Goal: Navigation & Orientation: Find specific page/section

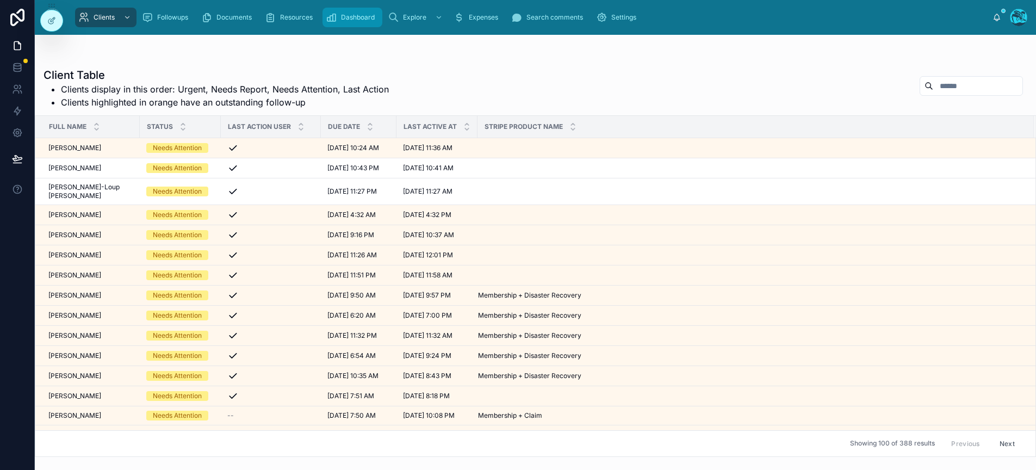
click at [348, 17] on span "Dashboard" at bounding box center [358, 17] width 34 height 9
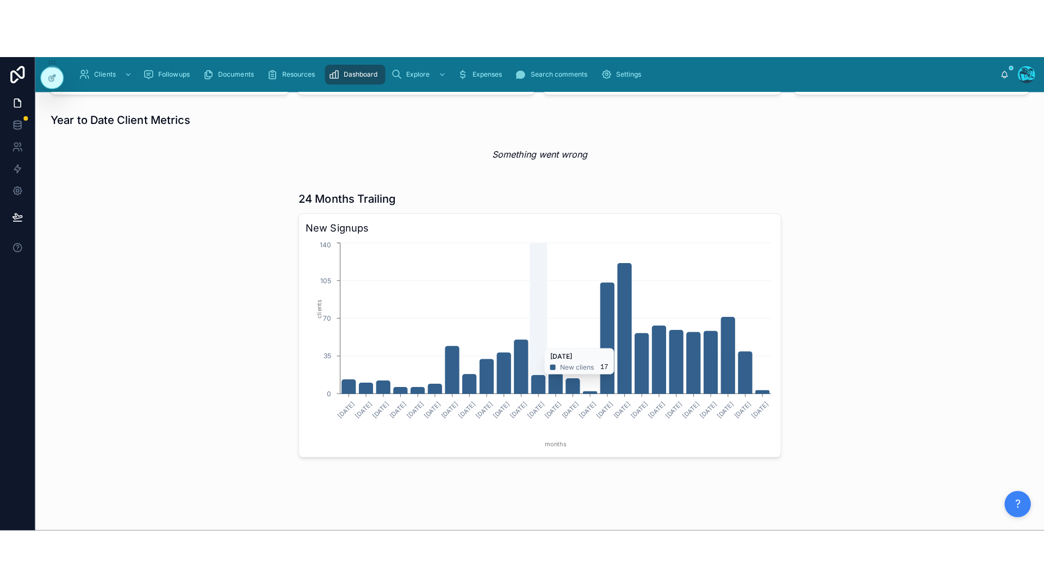
scroll to position [337, 0]
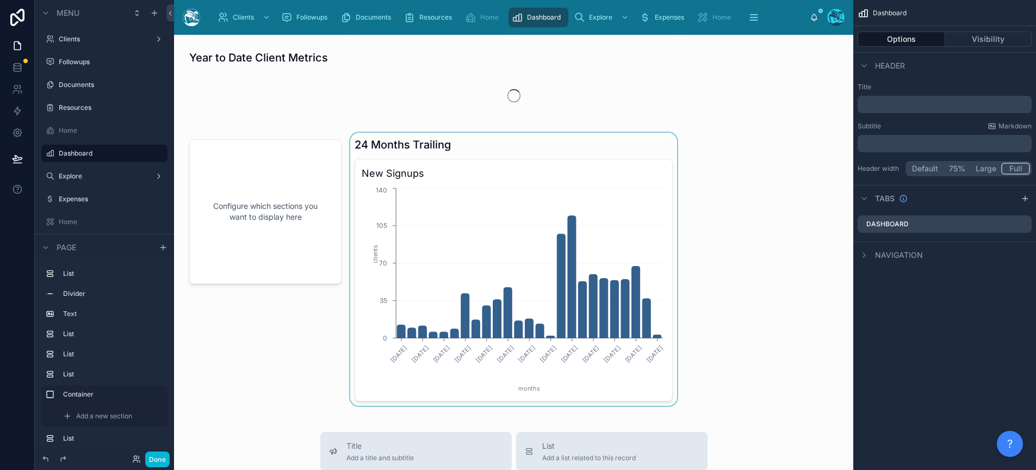
click at [565, 214] on div at bounding box center [513, 269] width 331 height 273
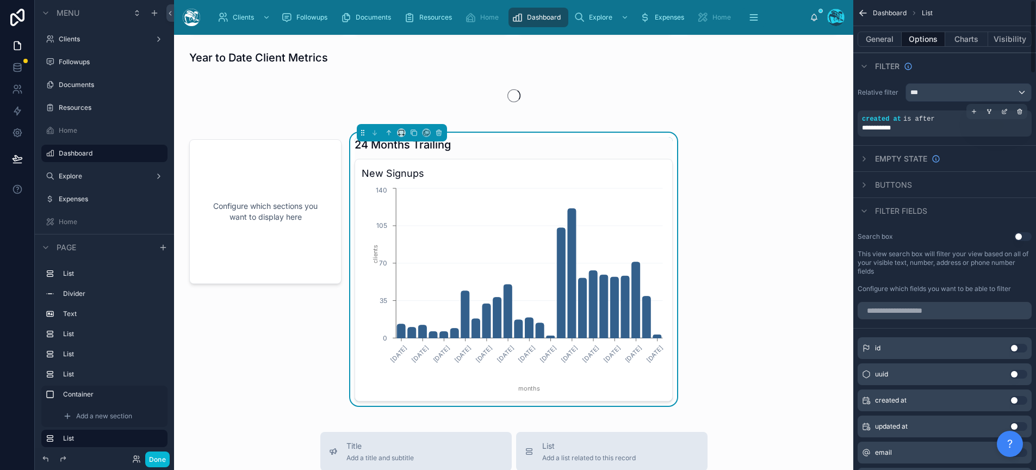
click at [941, 124] on div "**********" at bounding box center [944, 127] width 165 height 9
click at [931, 128] on div "**********" at bounding box center [944, 127] width 165 height 9
click at [1004, 110] on icon "scrollable content" at bounding box center [1004, 111] width 7 height 7
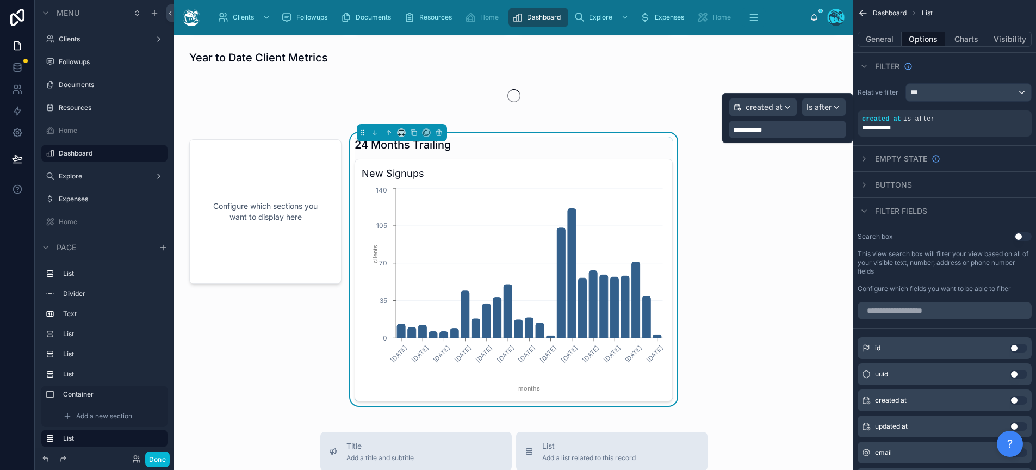
click at [762, 131] on span "**********" at bounding box center [747, 130] width 29 height 7
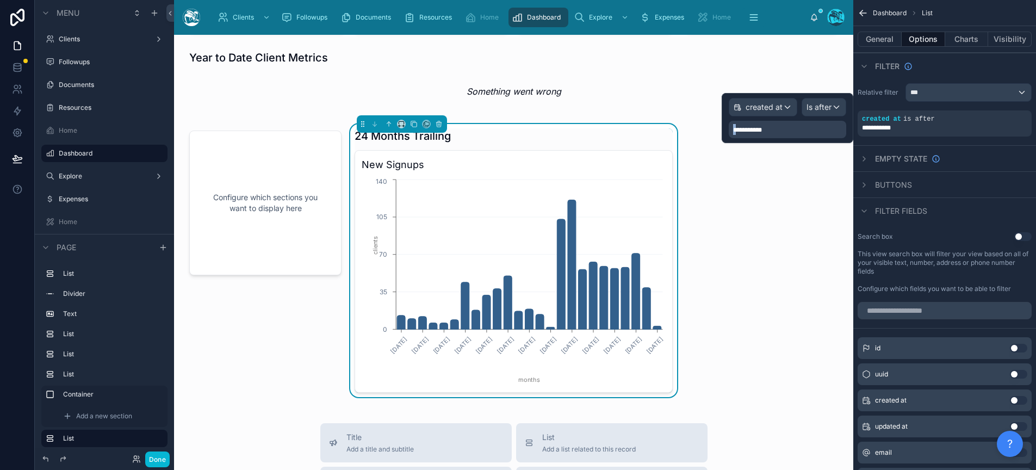
drag, startPoint x: 738, startPoint y: 129, endPoint x: 723, endPoint y: 129, distance: 14.7
click at [723, 129] on div "**********" at bounding box center [788, 118] width 132 height 50
click at [811, 124] on div "**********" at bounding box center [787, 129] width 117 height 17
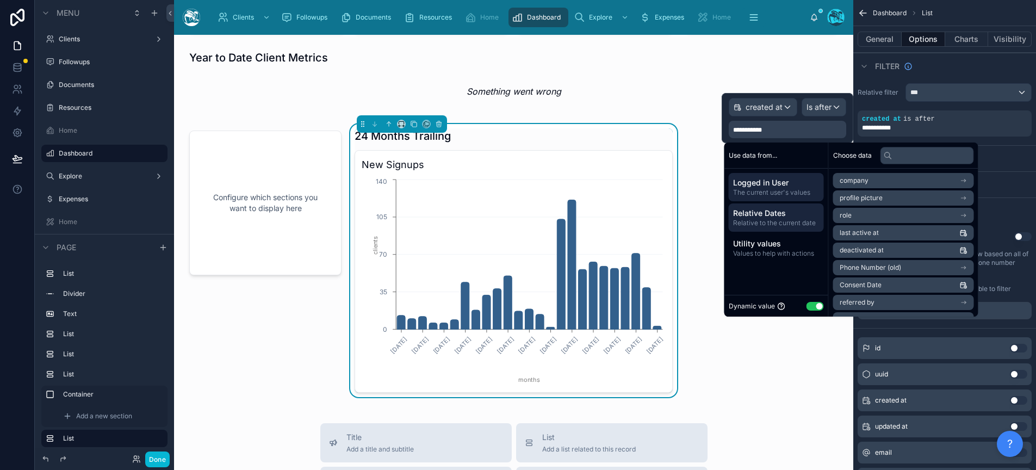
click at [763, 222] on span "Relative to the current date" at bounding box center [776, 223] width 86 height 9
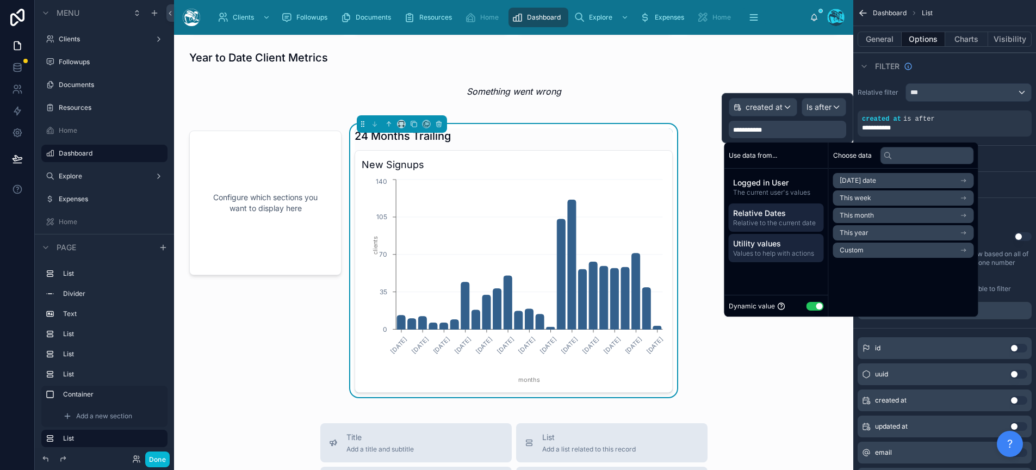
click at [777, 250] on span "Values to help with actions" at bounding box center [776, 253] width 86 height 9
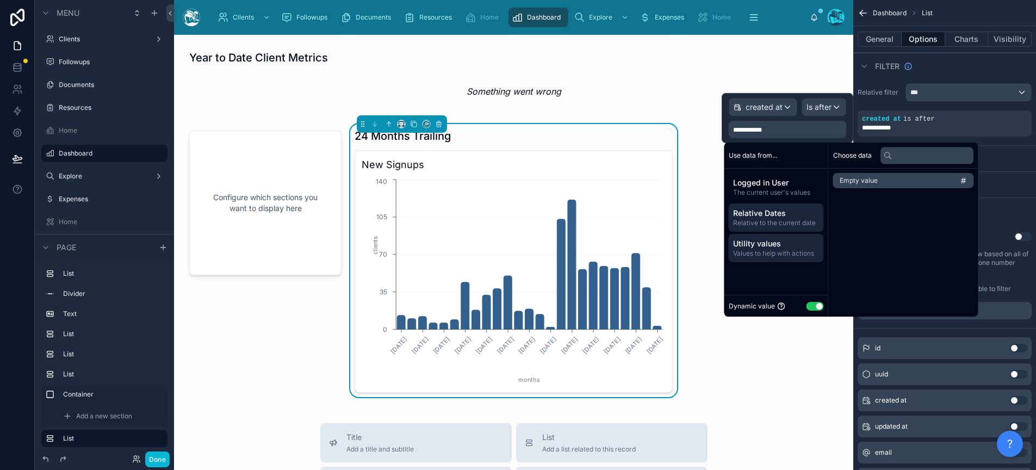
click at [783, 220] on span "Relative to the current date" at bounding box center [776, 223] width 86 height 9
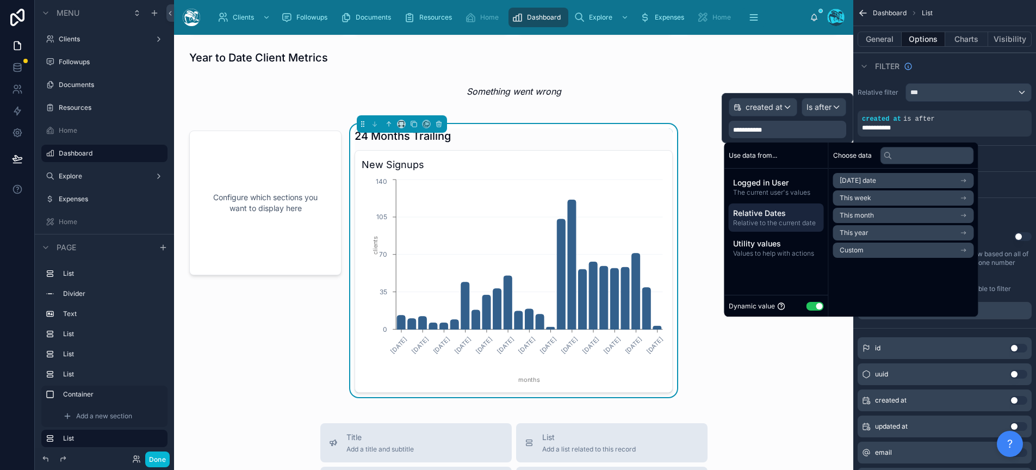
click at [885, 251] on li "Custom" at bounding box center [903, 250] width 141 height 15
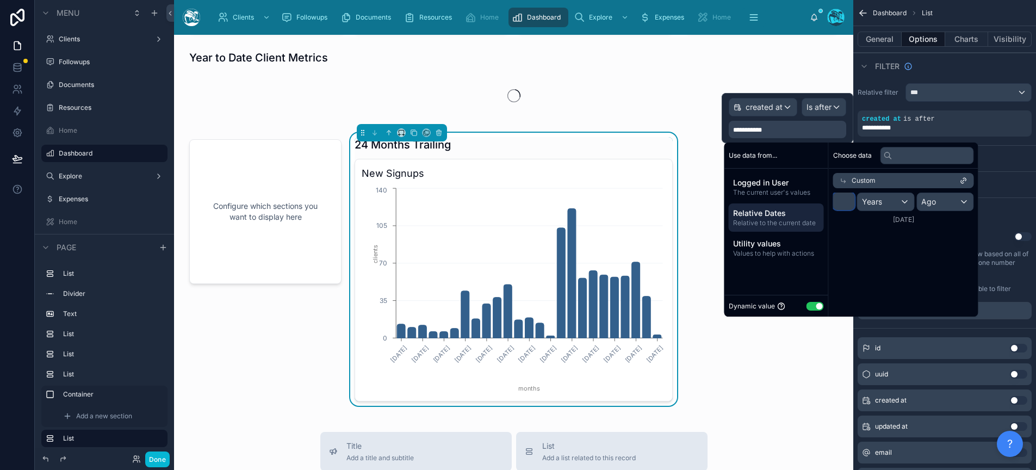
click at [847, 201] on input "*" at bounding box center [844, 201] width 22 height 17
drag, startPoint x: 847, startPoint y: 201, endPoint x: 812, endPoint y: 199, distance: 34.8
click at [812, 199] on div "Use data from... Logged in User The current user's values Relative Dates Relati…" at bounding box center [851, 230] width 254 height 174
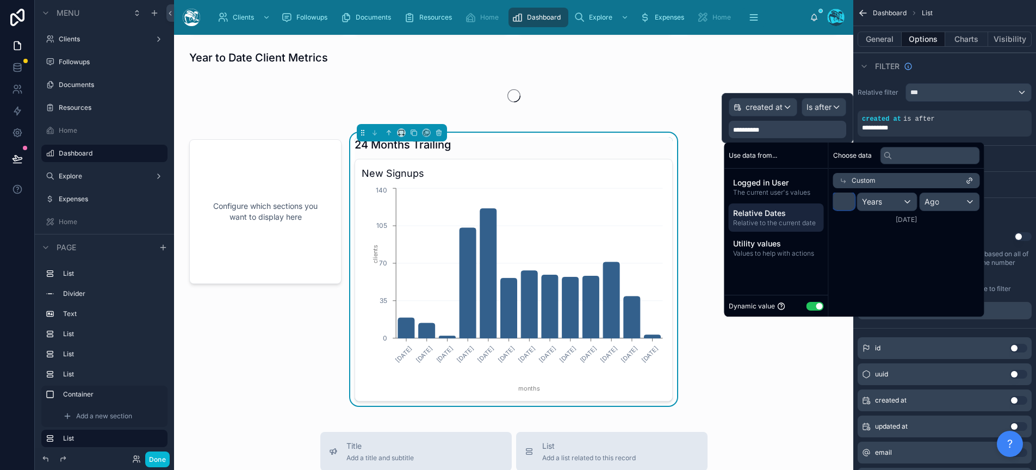
type input "*"
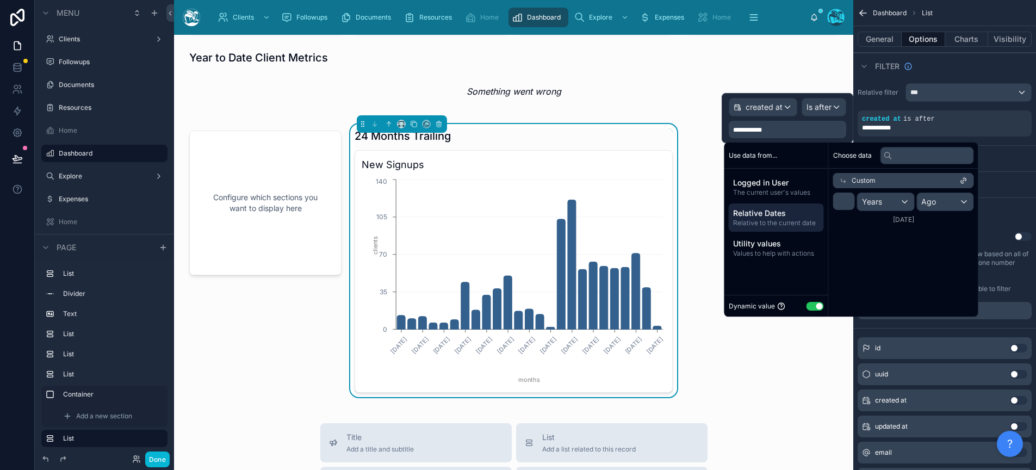
click at [888, 256] on div "Choose data Custom * Years Ago [DATE]" at bounding box center [904, 230] width 150 height 174
click at [865, 73] on div "Filter" at bounding box center [944, 66] width 183 height 26
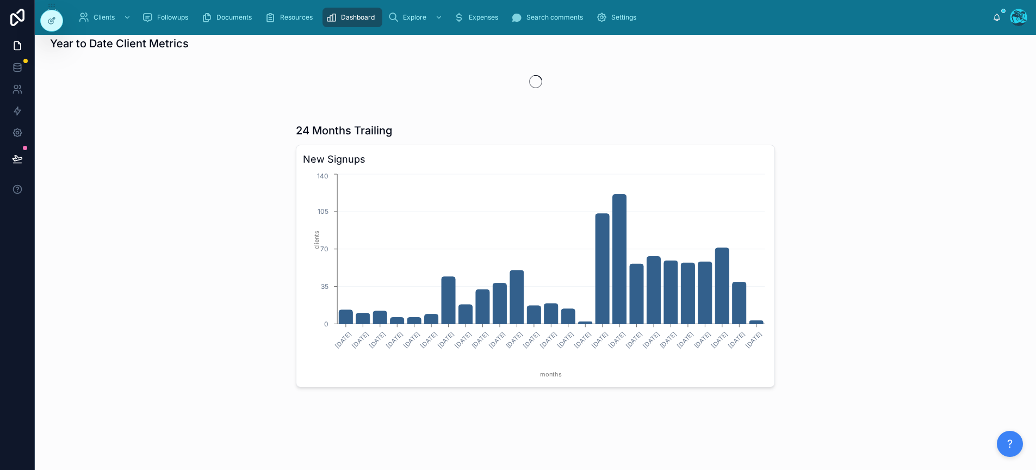
click at [930, 209] on div "📢 Recent updates... Ability to resend property & message invites [DATE] Improve…" at bounding box center [535, 79] width 1001 height 763
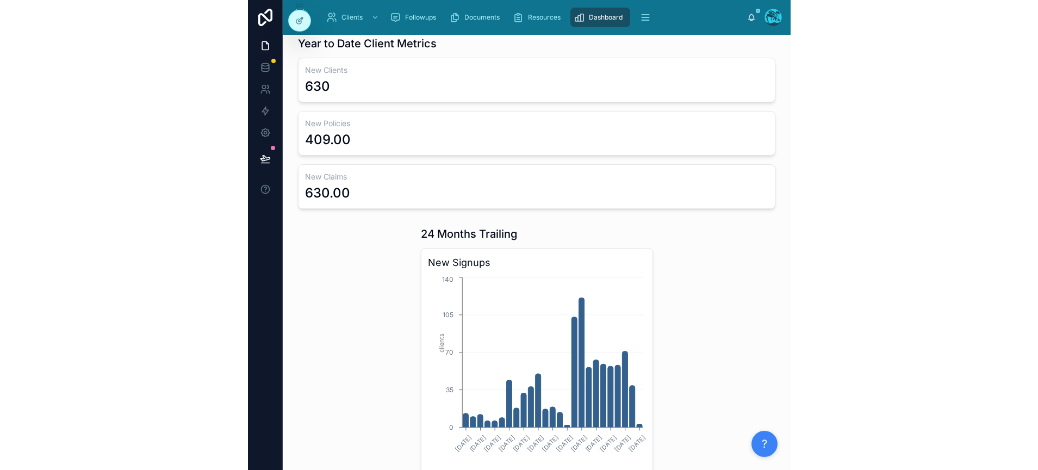
scroll to position [585, 0]
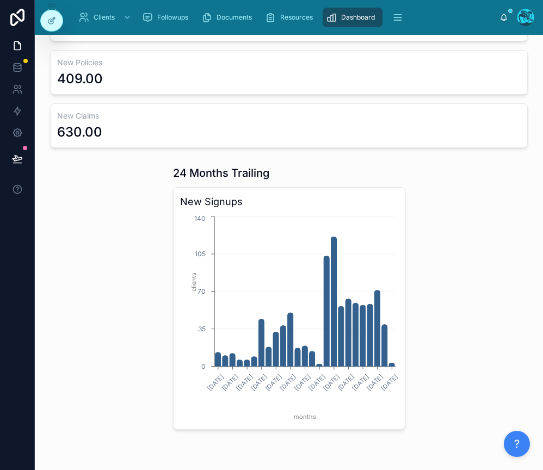
click at [192, 200] on h3 "New Signups" at bounding box center [289, 201] width 218 height 15
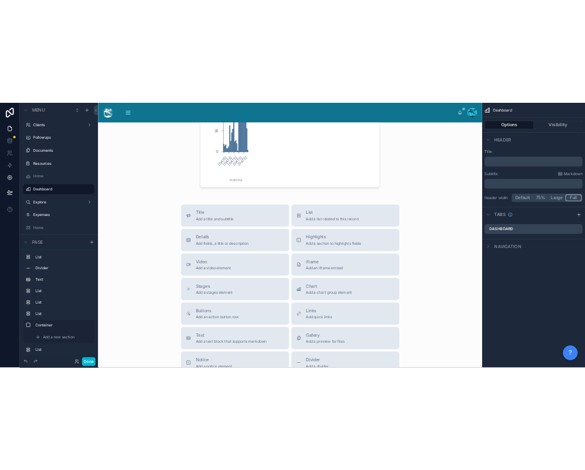
scroll to position [259, 0]
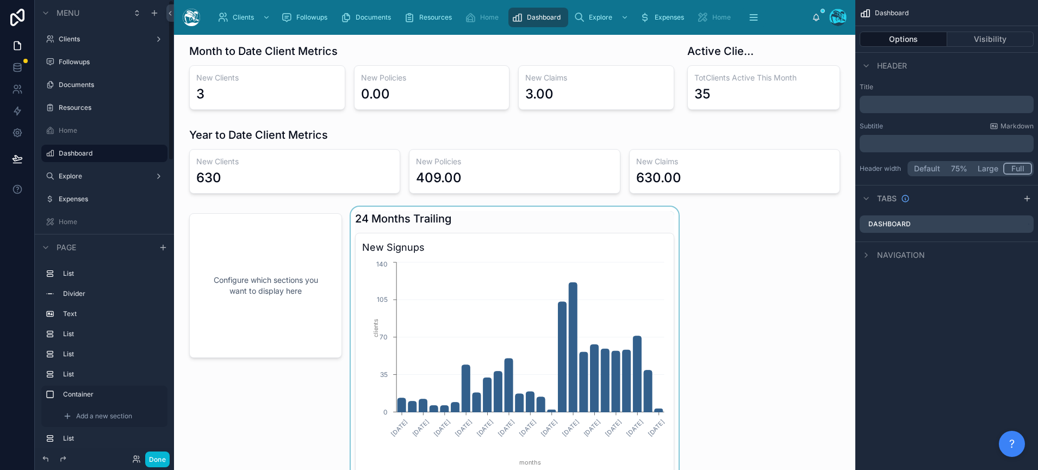
click at [624, 305] on div at bounding box center [515, 343] width 332 height 273
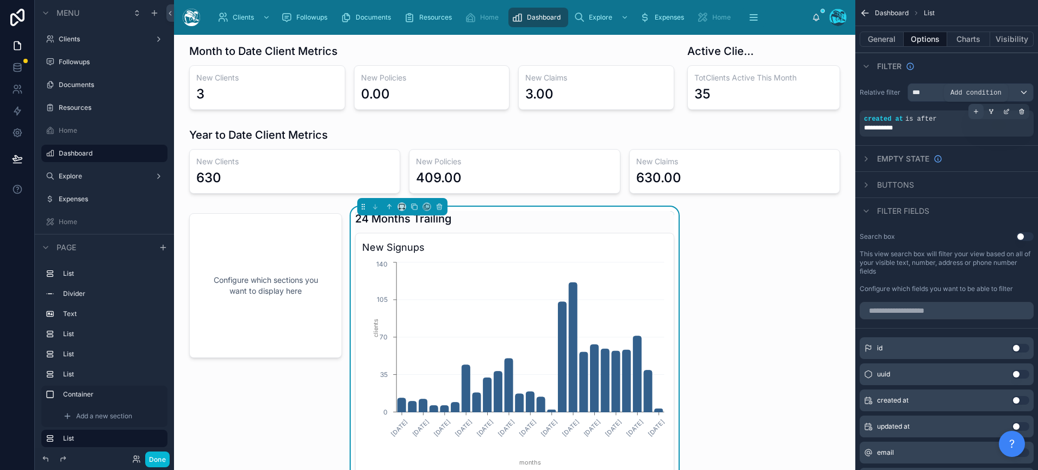
click at [974, 113] on icon "scrollable content" at bounding box center [976, 111] width 7 height 7
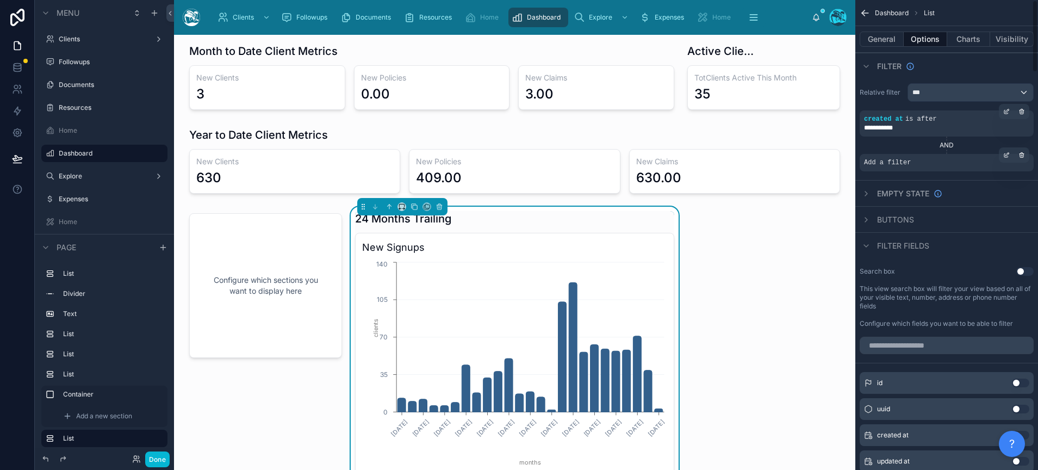
click at [937, 162] on div "Add a filter" at bounding box center [947, 162] width 174 height 17
click at [1006, 153] on icon "scrollable content" at bounding box center [1006, 155] width 7 height 7
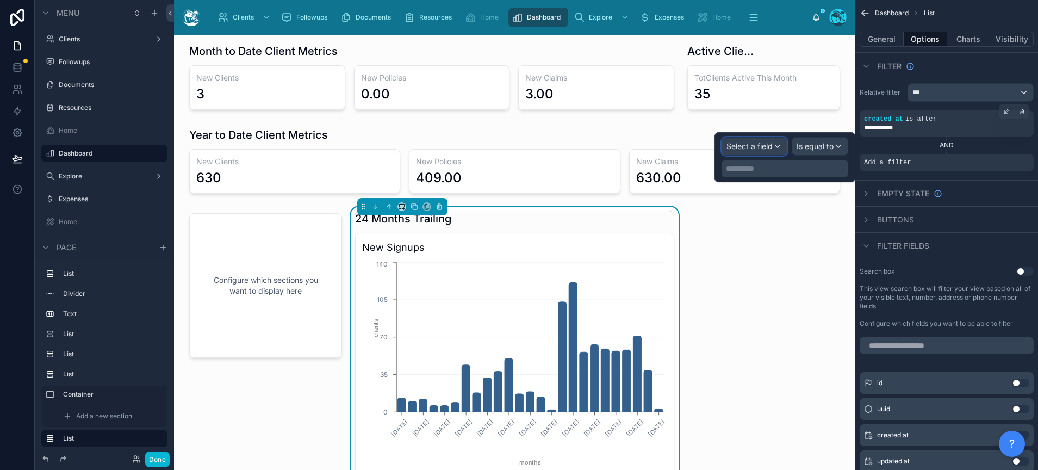
click at [770, 148] on span "Select a field" at bounding box center [750, 145] width 46 height 9
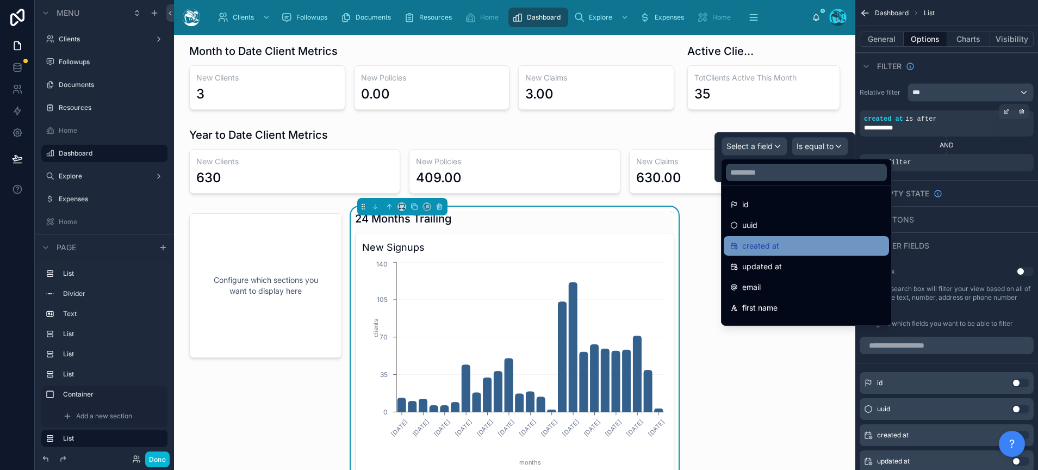
click at [765, 249] on span "created at" at bounding box center [760, 245] width 37 height 13
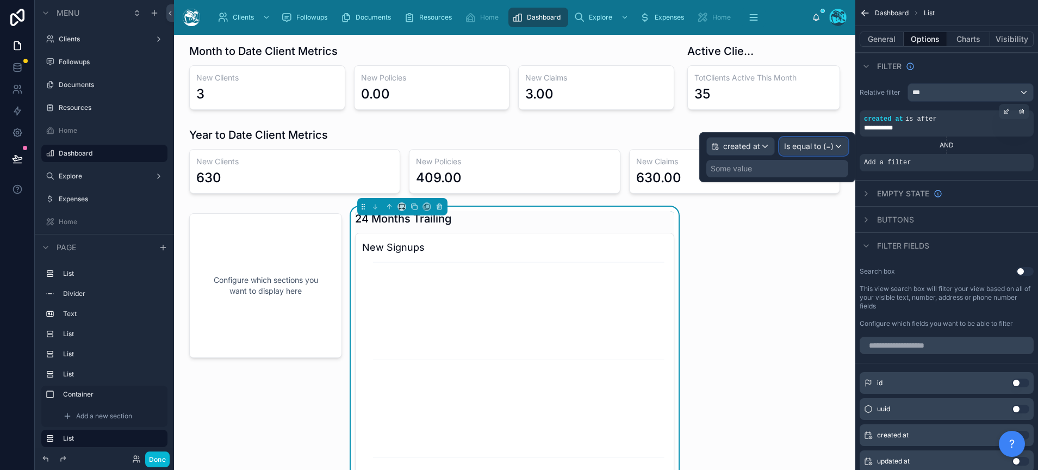
click at [822, 150] on span "Is equal to (=)" at bounding box center [808, 146] width 49 height 11
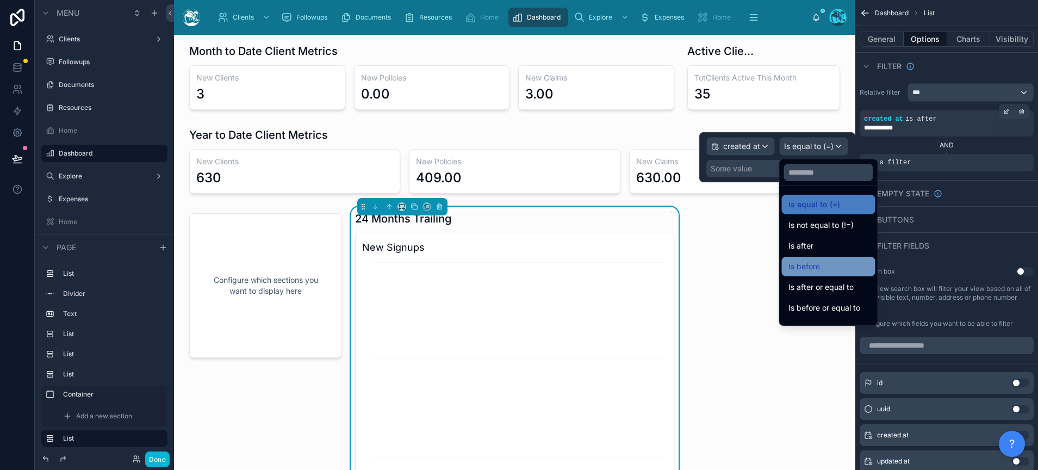
click at [818, 262] on span "Is before" at bounding box center [805, 266] width 32 height 13
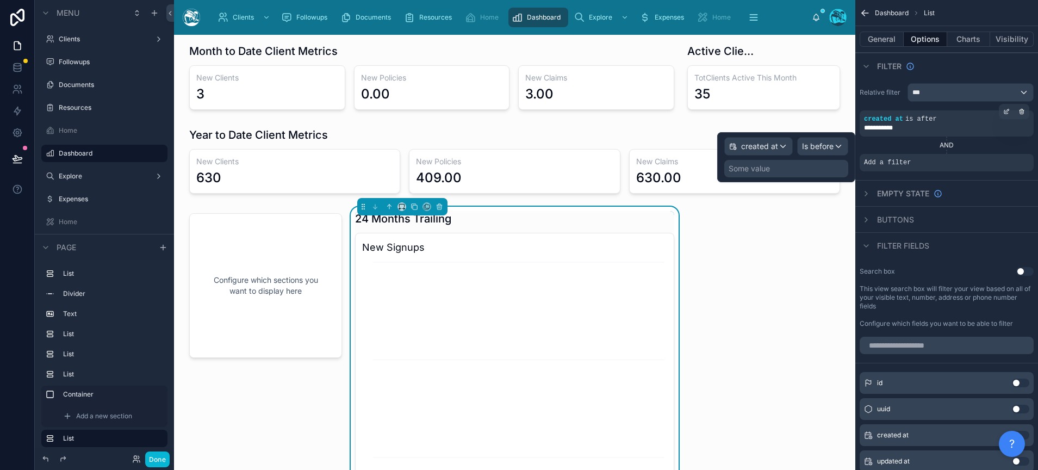
click at [776, 170] on div "Some value" at bounding box center [786, 168] width 124 height 17
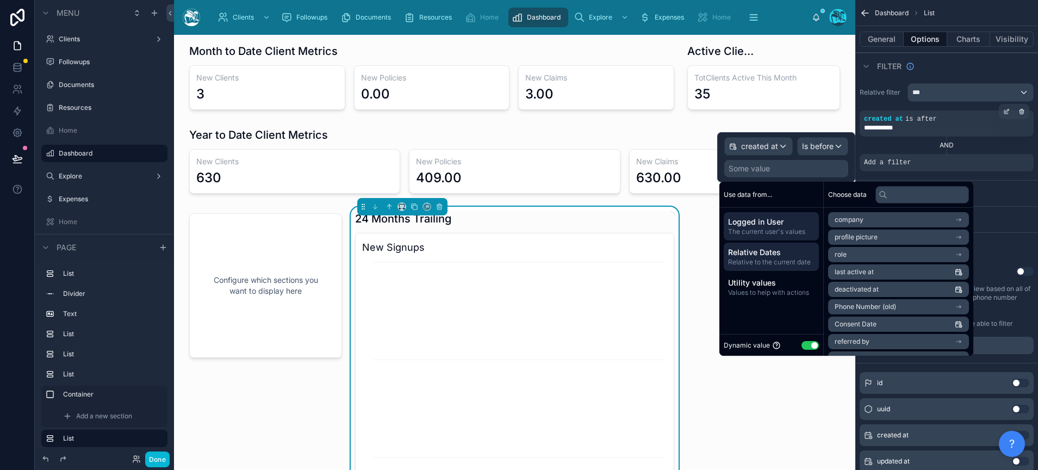
click at [759, 250] on span "Relative Dates" at bounding box center [771, 252] width 86 height 11
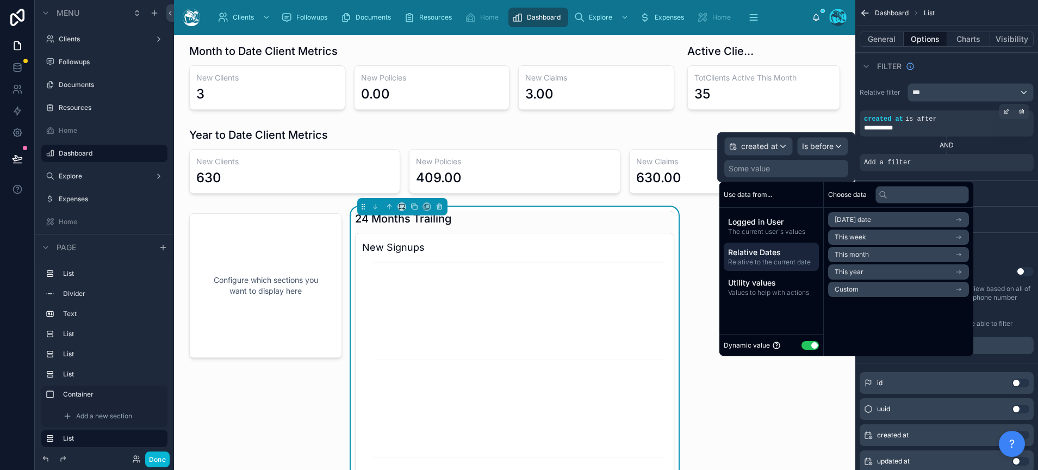
click at [862, 253] on span "This month" at bounding box center [852, 254] width 34 height 9
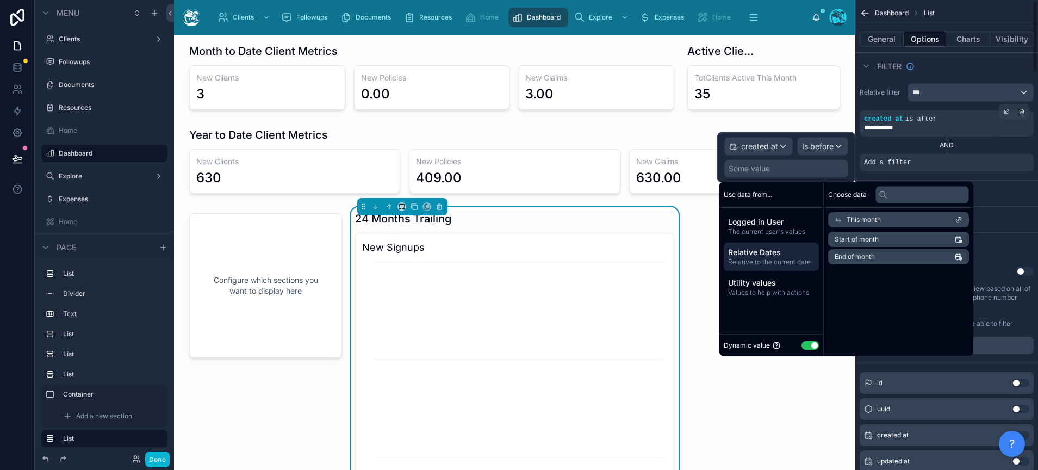
click at [1025, 218] on div "Buttons" at bounding box center [947, 219] width 183 height 26
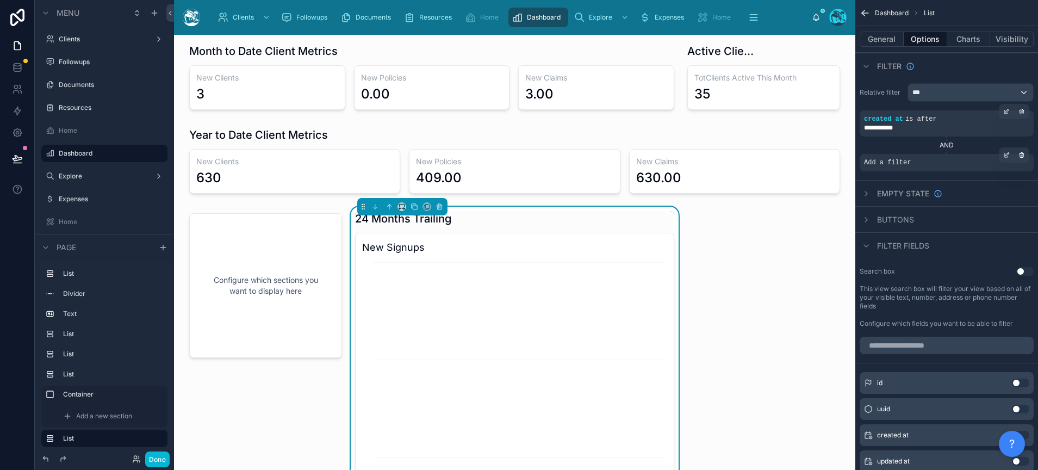
click at [916, 163] on div "Add a filter" at bounding box center [947, 162] width 174 height 17
click at [888, 167] on div "Add a filter" at bounding box center [947, 162] width 174 height 17
click at [1006, 155] on icon "scrollable content" at bounding box center [1007, 153] width 3 height 3
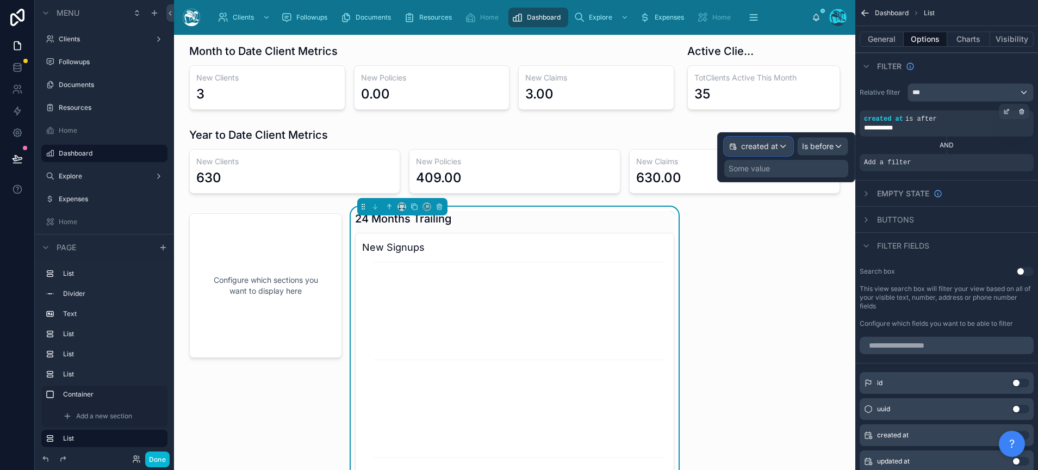
click at [764, 146] on span "created at" at bounding box center [759, 146] width 37 height 11
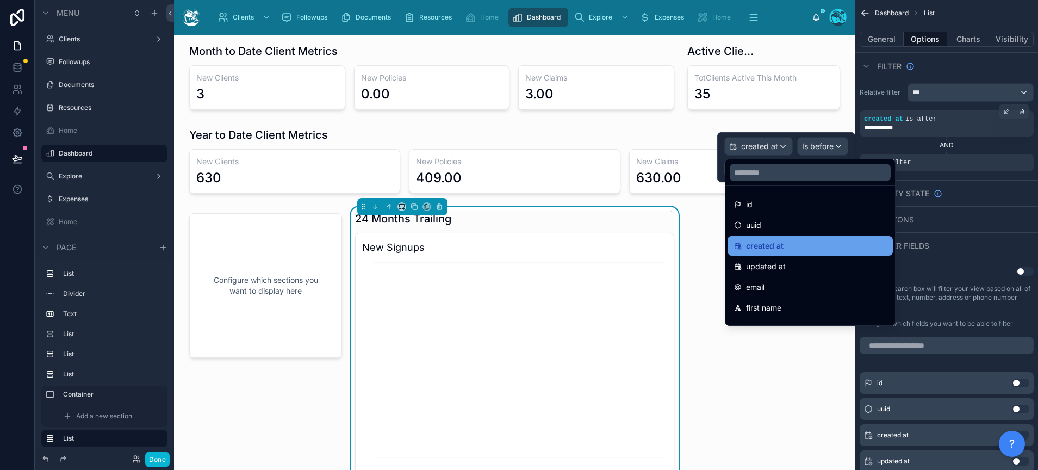
click at [760, 246] on span "created at" at bounding box center [765, 245] width 38 height 13
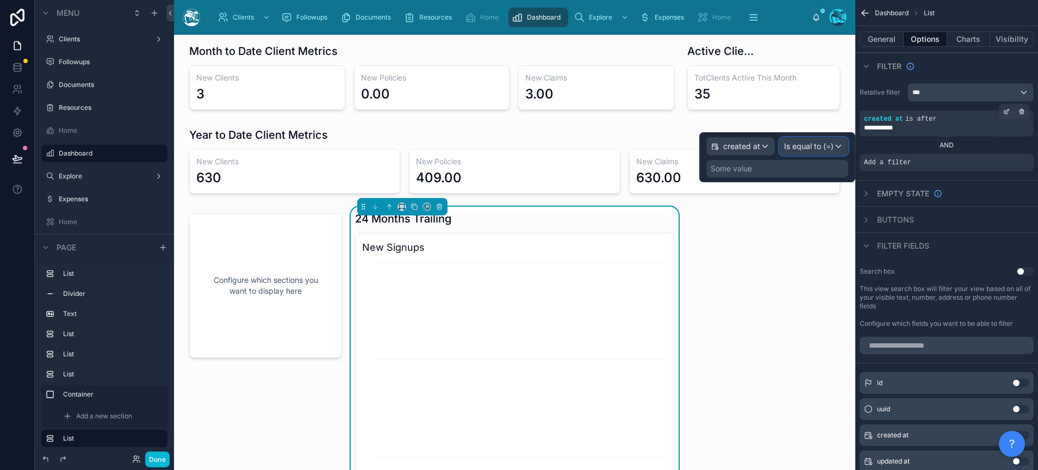
click at [815, 150] on span "Is equal to (=)" at bounding box center [808, 146] width 49 height 11
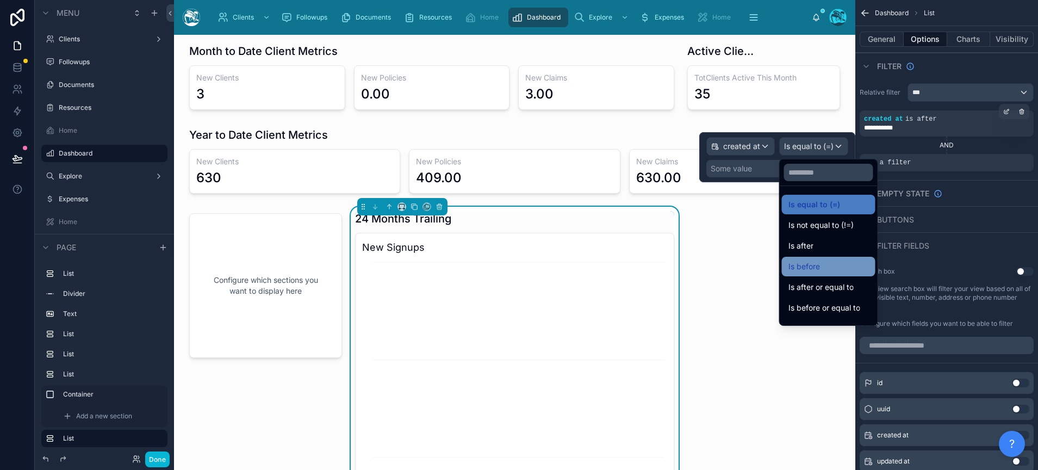
click at [817, 266] on span "Is before" at bounding box center [805, 266] width 32 height 13
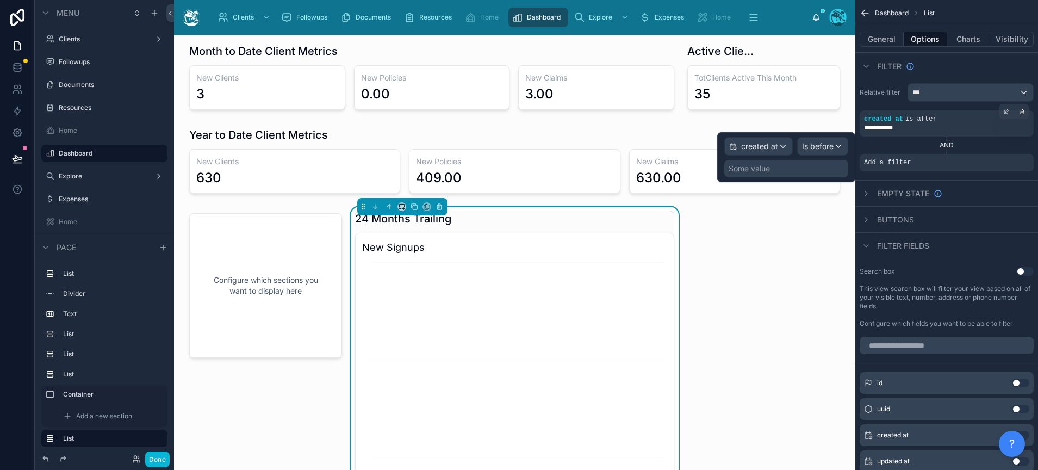
click at [751, 171] on div "Some value" at bounding box center [749, 168] width 41 height 11
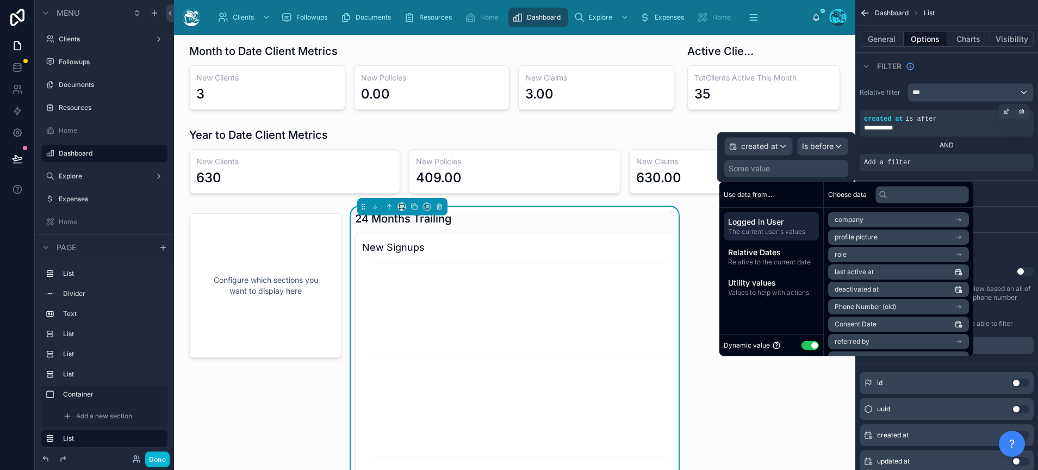
click at [781, 222] on span "Logged in User" at bounding box center [771, 221] width 86 height 11
click at [772, 263] on span "Relative to the current date" at bounding box center [771, 262] width 86 height 9
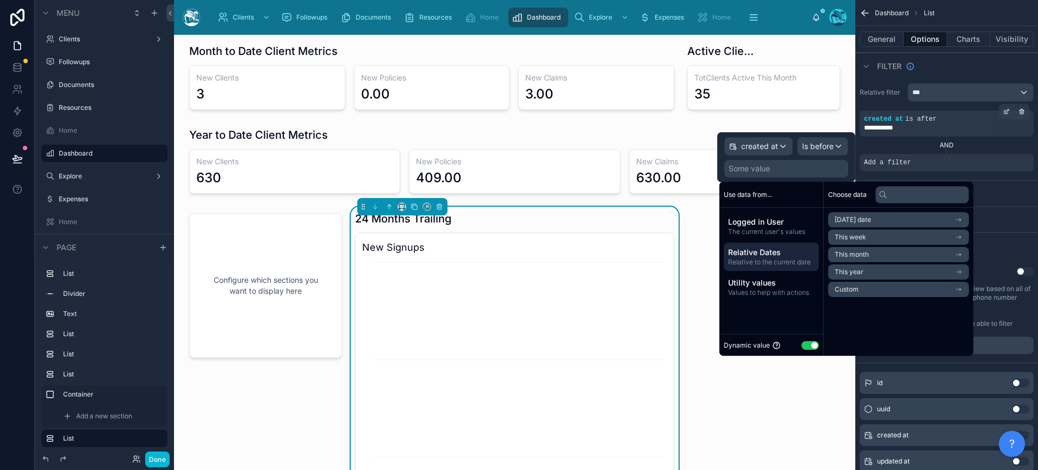
click at [868, 253] on span "This month" at bounding box center [852, 254] width 34 height 9
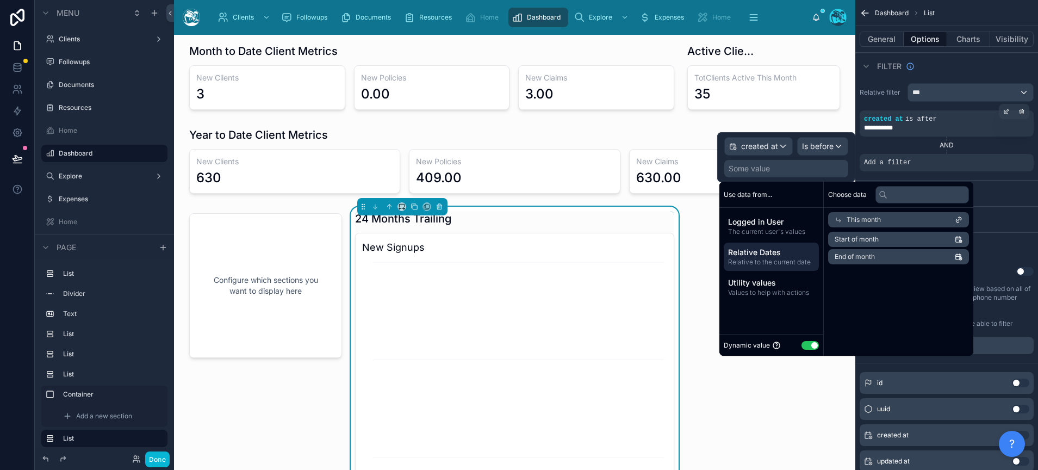
click at [859, 240] on span "Start of month" at bounding box center [857, 239] width 44 height 9
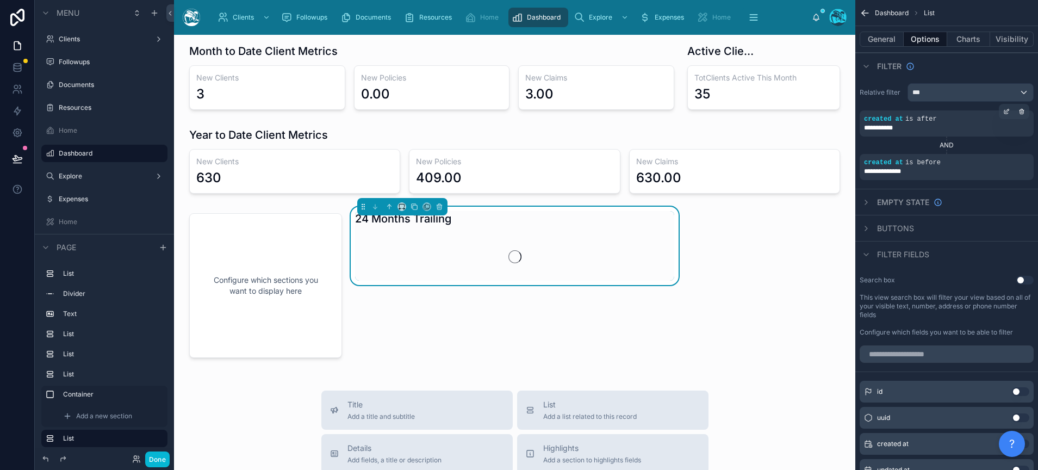
click at [968, 73] on div "Filter" at bounding box center [947, 66] width 183 height 26
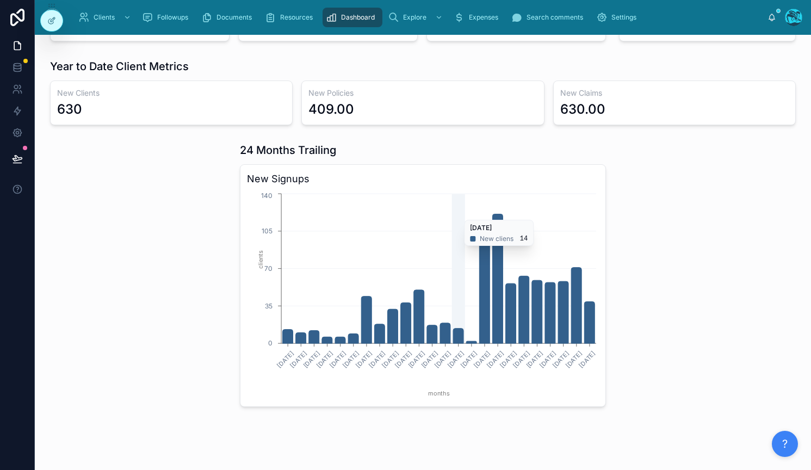
scroll to position [315, 0]
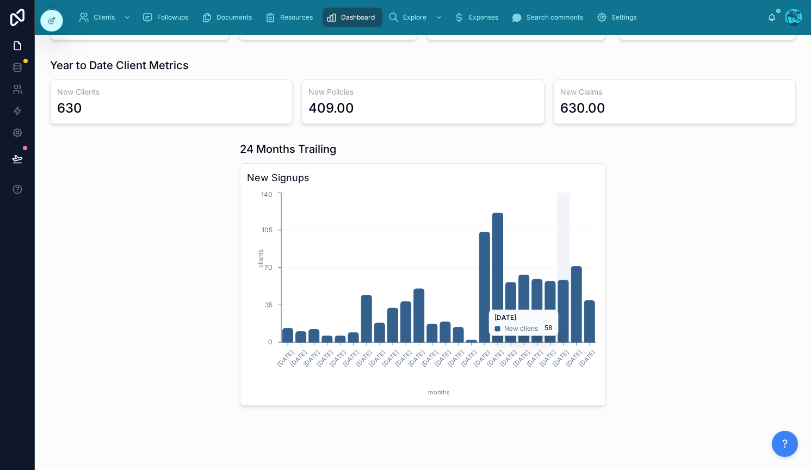
click at [562, 304] on icon "chart" at bounding box center [563, 311] width 10 height 62
click at [563, 293] on icon "chart" at bounding box center [563, 311] width 10 height 62
click at [591, 302] on icon "chart" at bounding box center [590, 322] width 10 height 42
click at [99, 108] on div "630" at bounding box center [171, 108] width 228 height 17
click at [200, 237] on div at bounding box center [139, 273] width 190 height 273
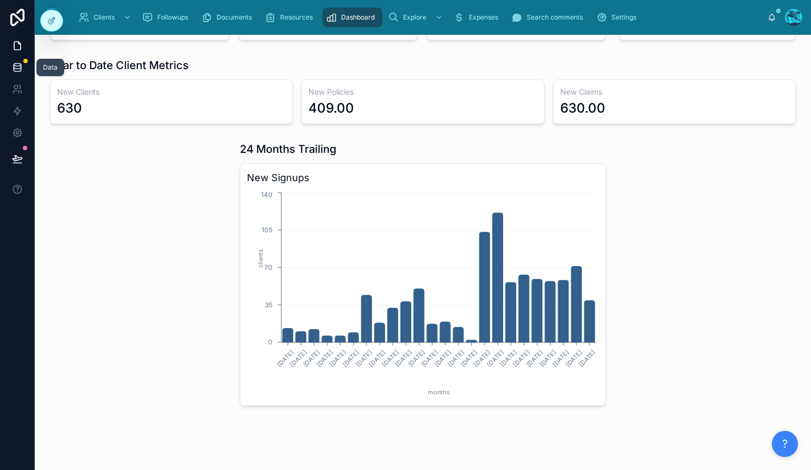
click at [18, 69] on icon at bounding box center [17, 67] width 11 height 11
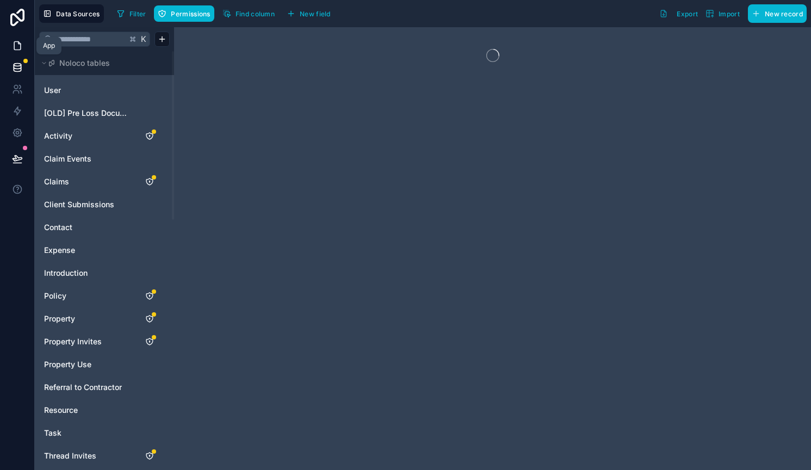
click at [12, 46] on icon at bounding box center [17, 45] width 11 height 11
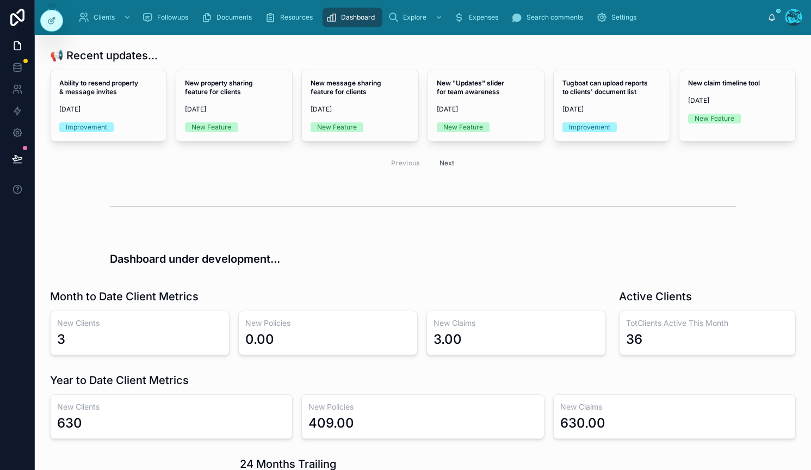
click at [164, 218] on div at bounding box center [423, 206] width 627 height 27
click at [226, 212] on div at bounding box center [423, 206] width 627 height 27
click at [135, 191] on div at bounding box center [423, 207] width 759 height 36
click at [247, 229] on div "📢 Recent updates... Ability to resend property & message invites [DATE] Improve…" at bounding box center [423, 415] width 776 height 760
drag, startPoint x: 175, startPoint y: 229, endPoint x: 83, endPoint y: 220, distance: 92.3
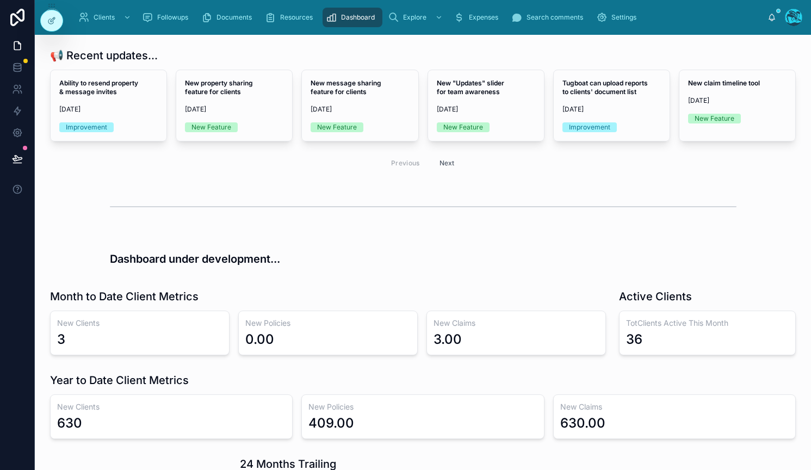
click at [175, 229] on div "📢 Recent updates... Ability to resend property & message invites [DATE] Improve…" at bounding box center [423, 415] width 776 height 760
drag, startPoint x: 84, startPoint y: 236, endPoint x: 348, endPoint y: 263, distance: 264.6
click at [345, 265] on div "Dashboard under development..." at bounding box center [423, 254] width 759 height 42
click at [350, 261] on h3 "Dashboard under development..." at bounding box center [423, 259] width 627 height 16
click at [148, 204] on div at bounding box center [423, 206] width 627 height 27
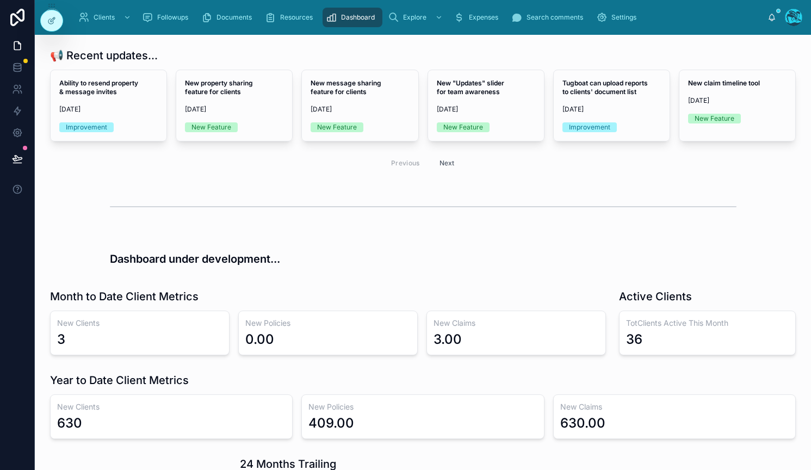
drag, startPoint x: 111, startPoint y: 204, endPoint x: 365, endPoint y: 207, distance: 254.0
click at [365, 207] on div at bounding box center [423, 206] width 627 height 27
drag, startPoint x: 360, startPoint y: 207, endPoint x: 148, endPoint y: 184, distance: 213.4
click at [164, 183] on div "📢 Recent updates... Ability to resend property & message invites [DATE] Improve…" at bounding box center [423, 415] width 776 height 760
click at [233, 206] on hr at bounding box center [423, 206] width 627 height 1
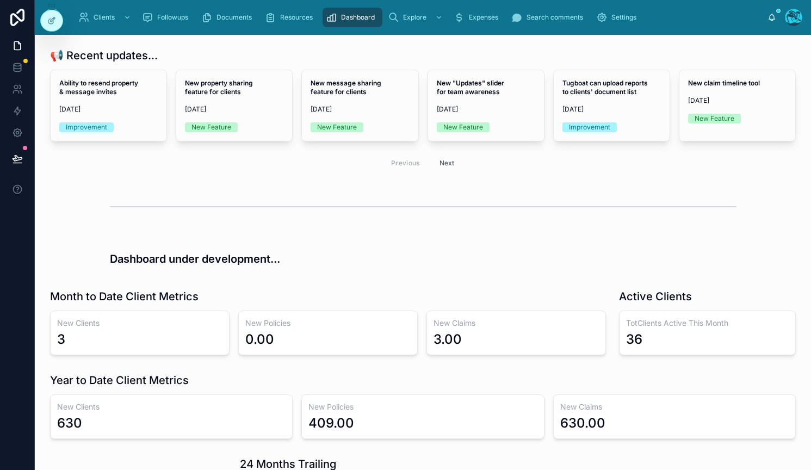
click at [239, 226] on div "📢 Recent updates... Ability to resend property & message invites [DATE] Improve…" at bounding box center [423, 415] width 776 height 760
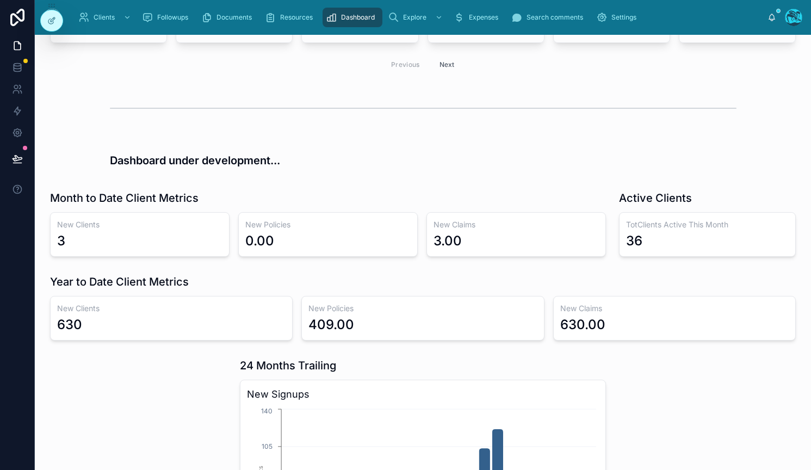
scroll to position [113, 0]
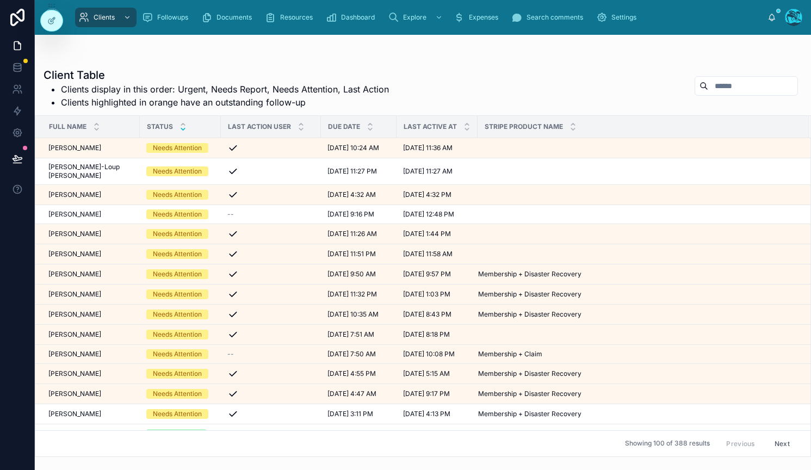
click at [179, 131] on icon at bounding box center [182, 129] width 7 height 7
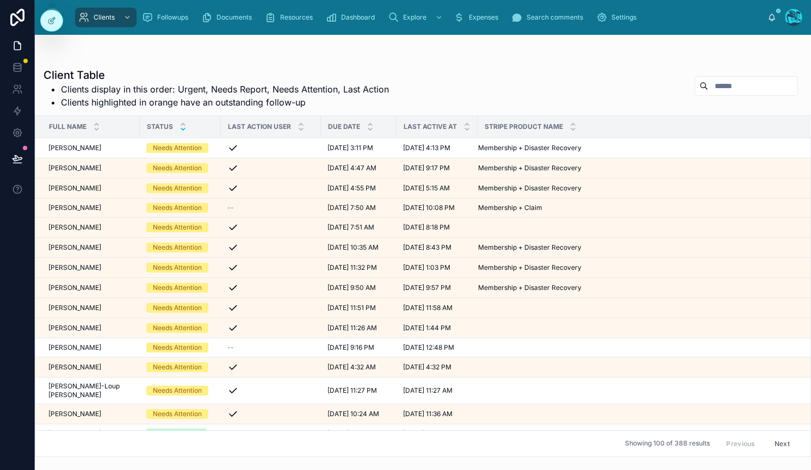
click at [179, 128] on icon at bounding box center [182, 129] width 7 height 7
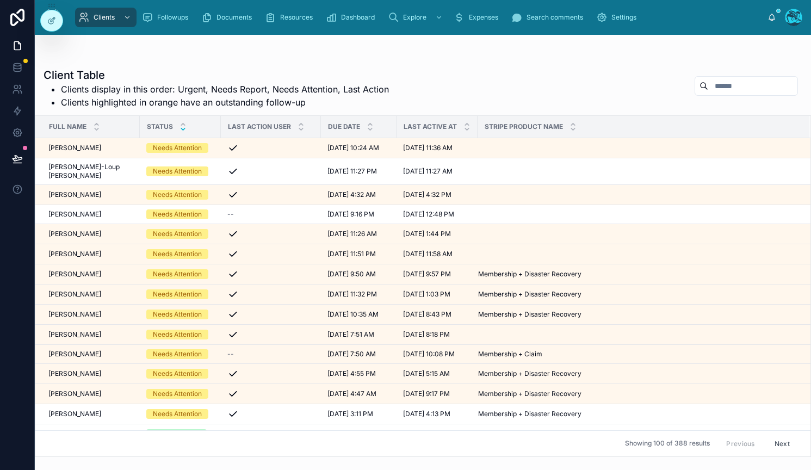
click at [179, 125] on div at bounding box center [182, 127] width 7 height 12
click at [181, 124] on icon at bounding box center [183, 124] width 4 height 2
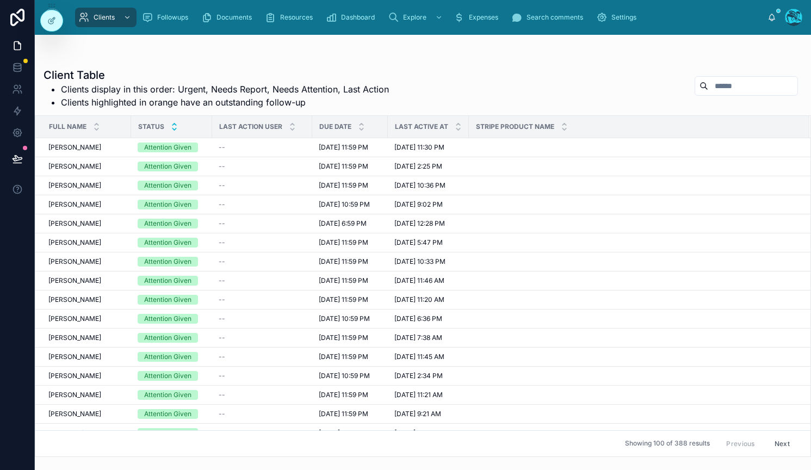
click at [174, 128] on icon at bounding box center [174, 129] width 7 height 7
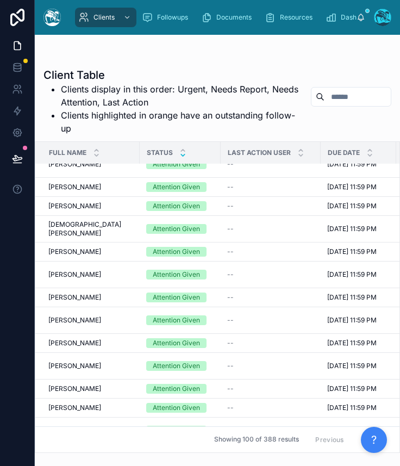
scroll to position [482, 0]
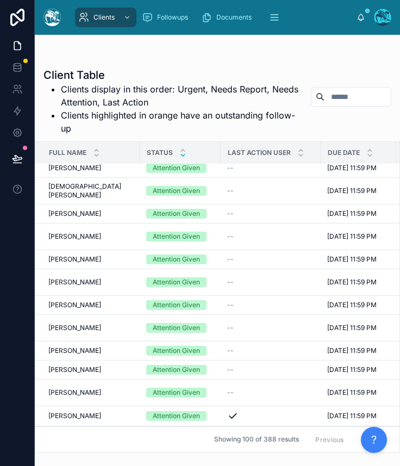
drag, startPoint x: 134, startPoint y: 68, endPoint x: 127, endPoint y: 70, distance: 7.3
click at [133, 68] on h1 "Client Table" at bounding box center [173, 74] width 259 height 15
